Goal: Check status: Check status

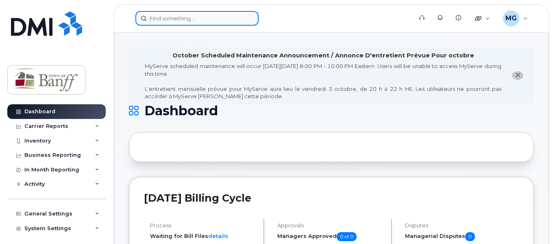
click at [159, 16] on input at bounding box center [196, 18] width 123 height 15
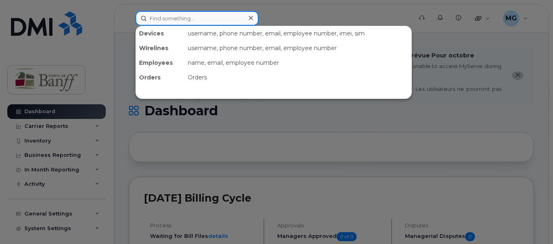
click at [174, 20] on input at bounding box center [196, 18] width 123 height 15
paste input "4034976938"
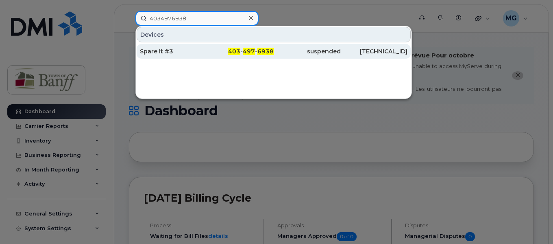
type input "4034976938"
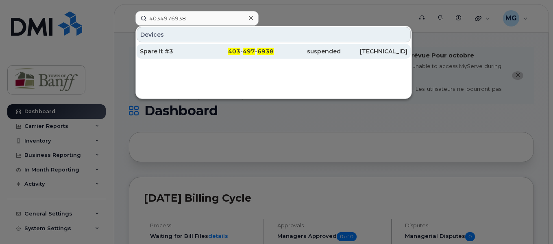
click at [168, 52] on div "Spare It #3" at bounding box center [173, 51] width 67 height 8
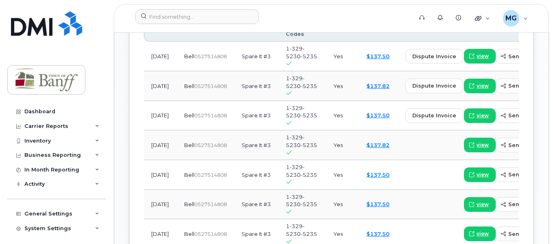
scroll to position [773, 0]
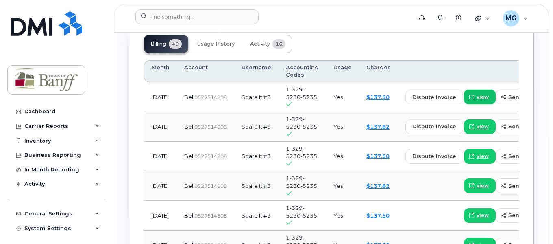
click at [477, 100] on span "view" at bounding box center [483, 96] width 12 height 7
